Goal: Task Accomplishment & Management: Complete application form

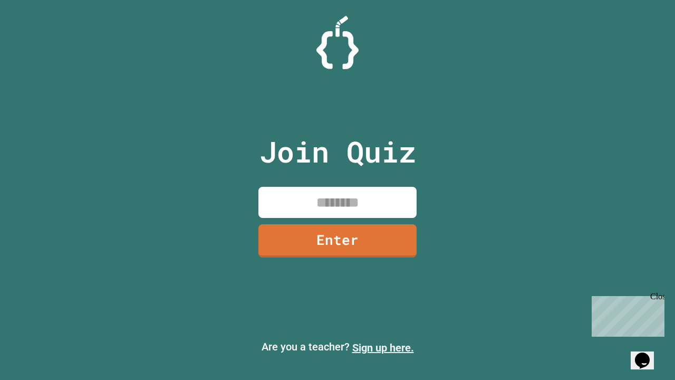
click at [383, 348] on link "Sign up here." at bounding box center [383, 347] width 62 height 13
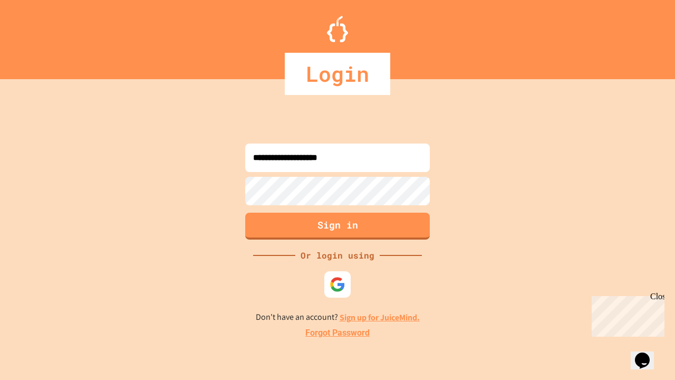
type input "**********"
